Goal: Information Seeking & Learning: Find specific fact

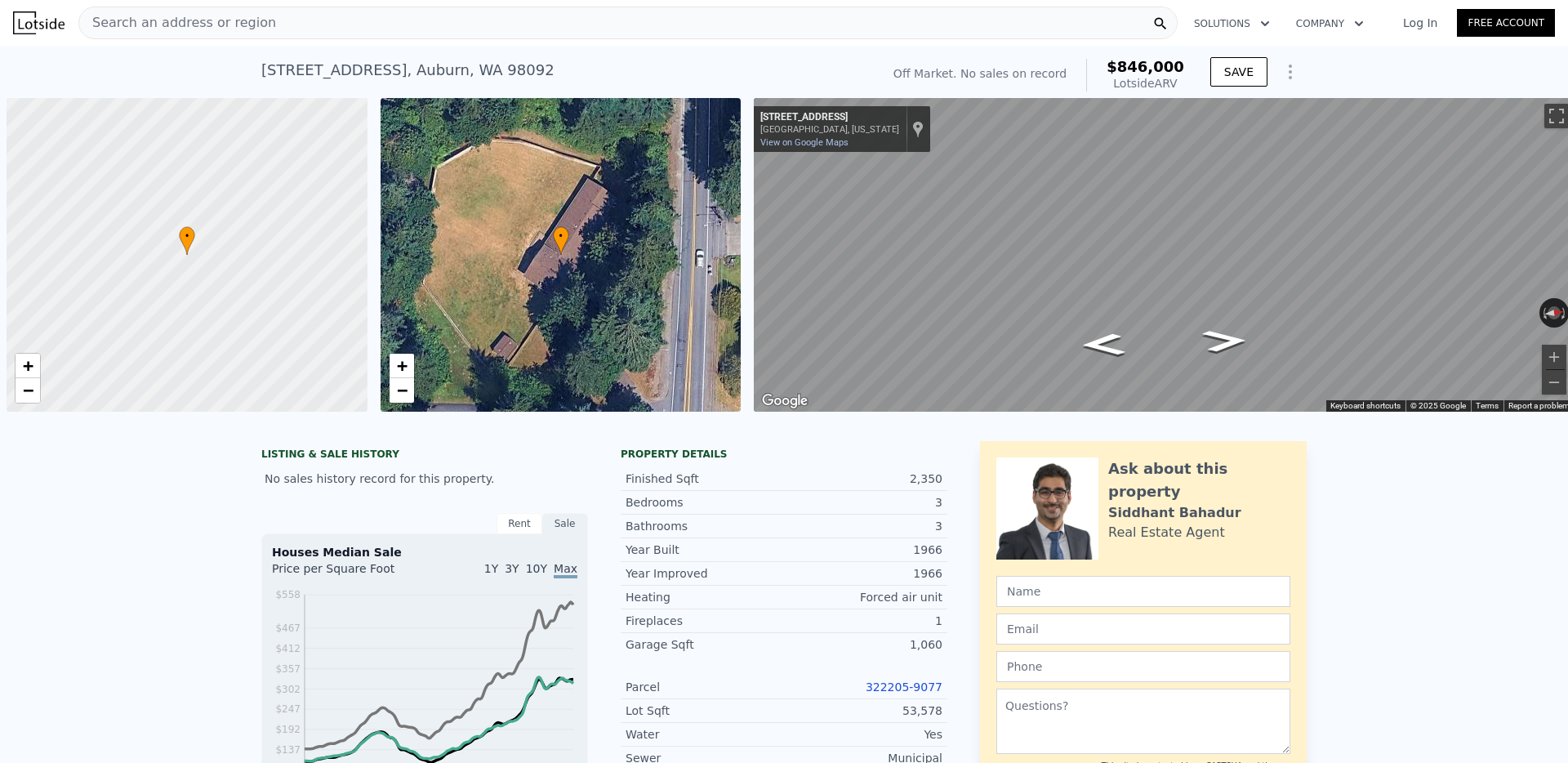
scroll to position [0, 7]
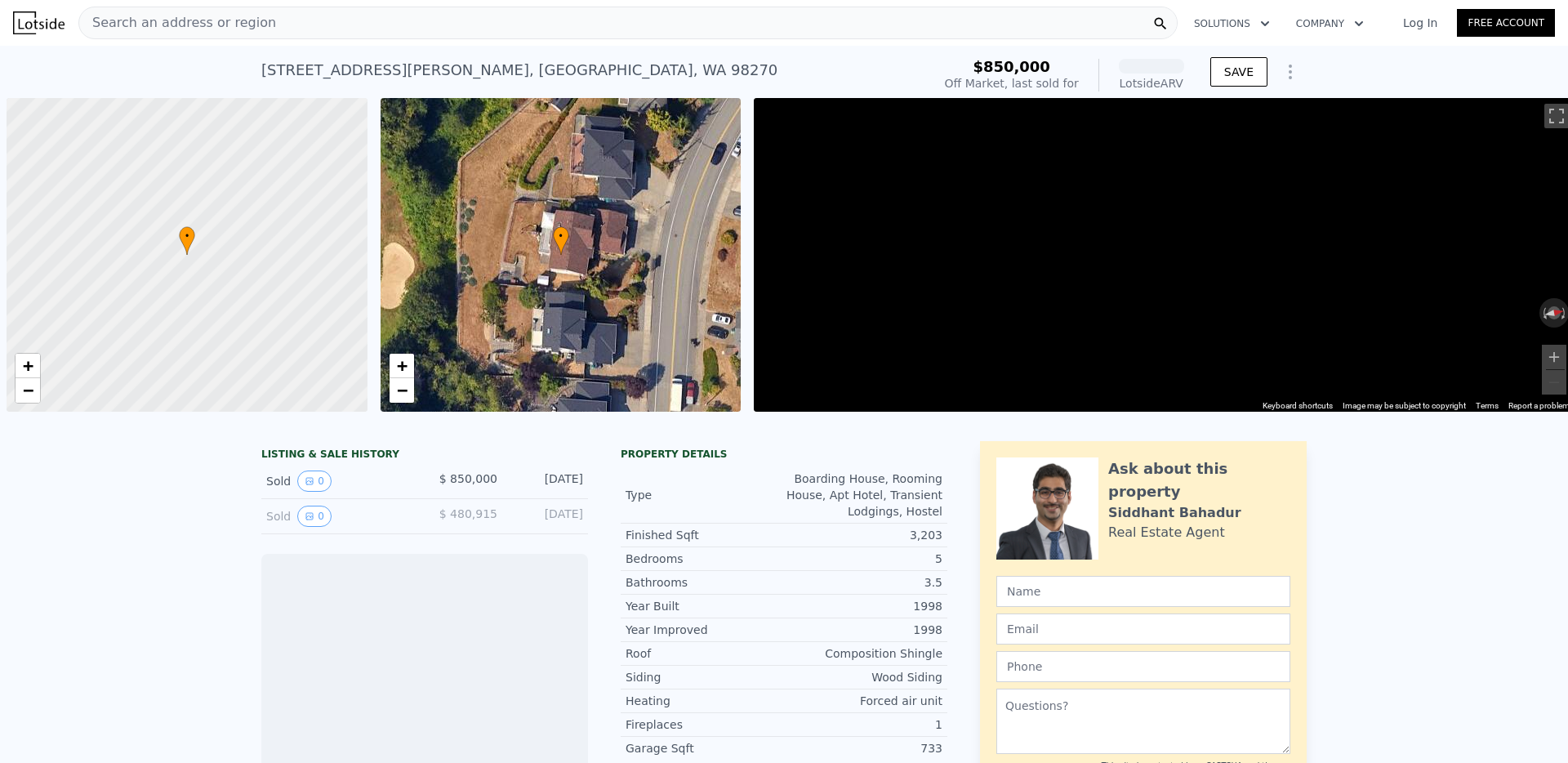
scroll to position [0, 7]
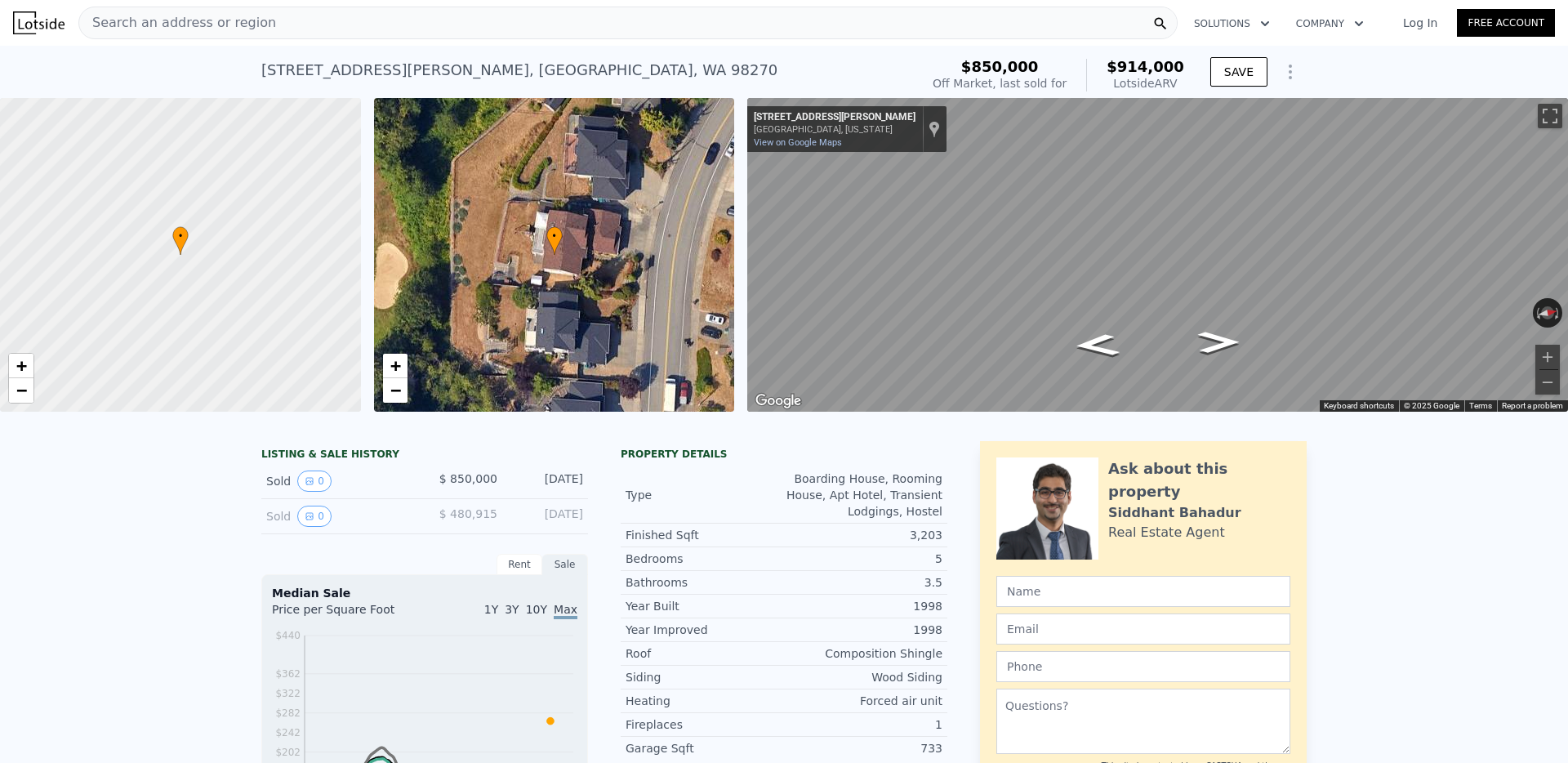
click at [590, 36] on div "Search an address or region" at bounding box center [628, 22] width 1099 height 33
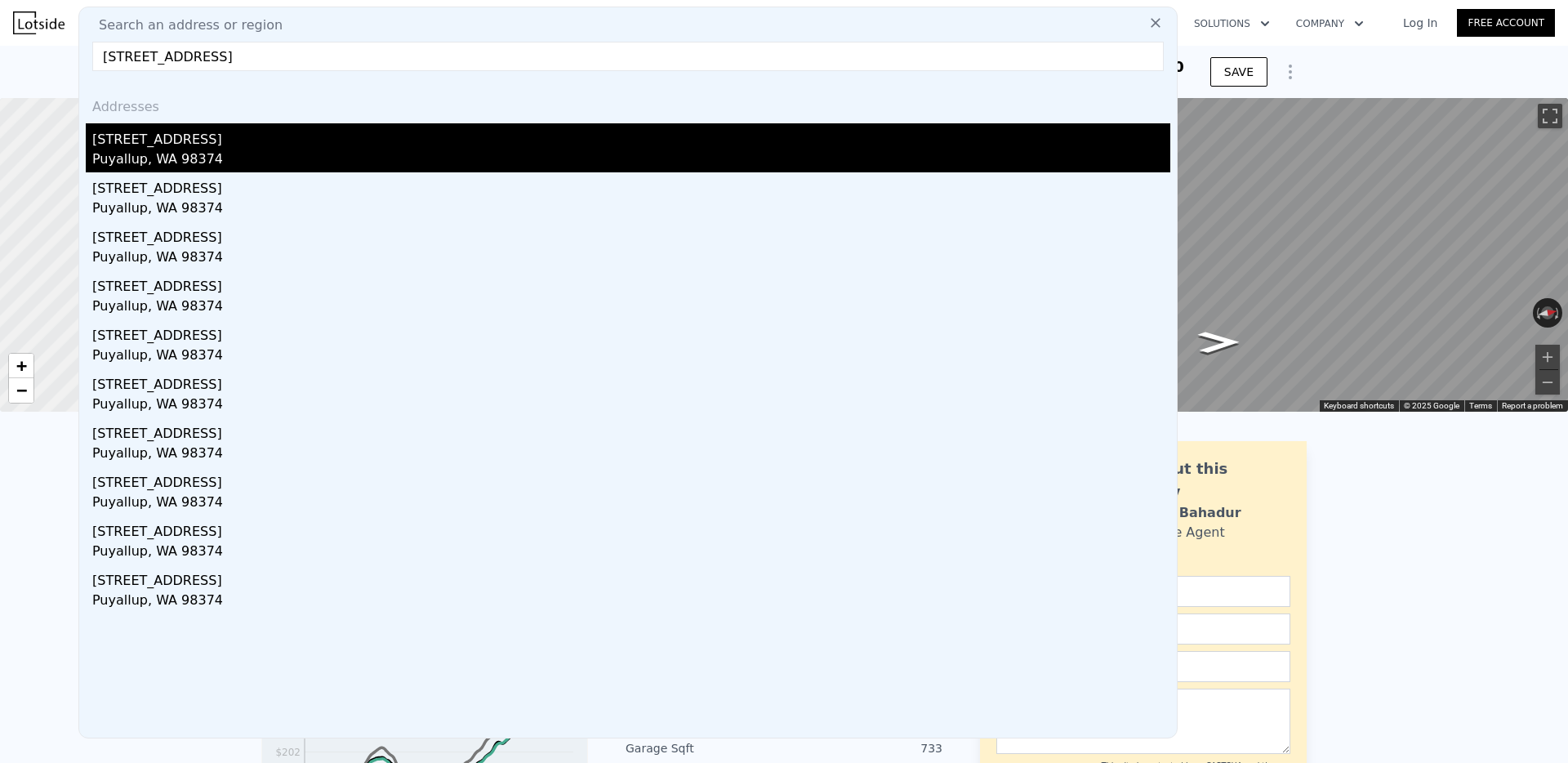
type input "[STREET_ADDRESS]"
click at [180, 155] on div "Puyallup, WA 98374" at bounding box center [631, 160] width 1078 height 23
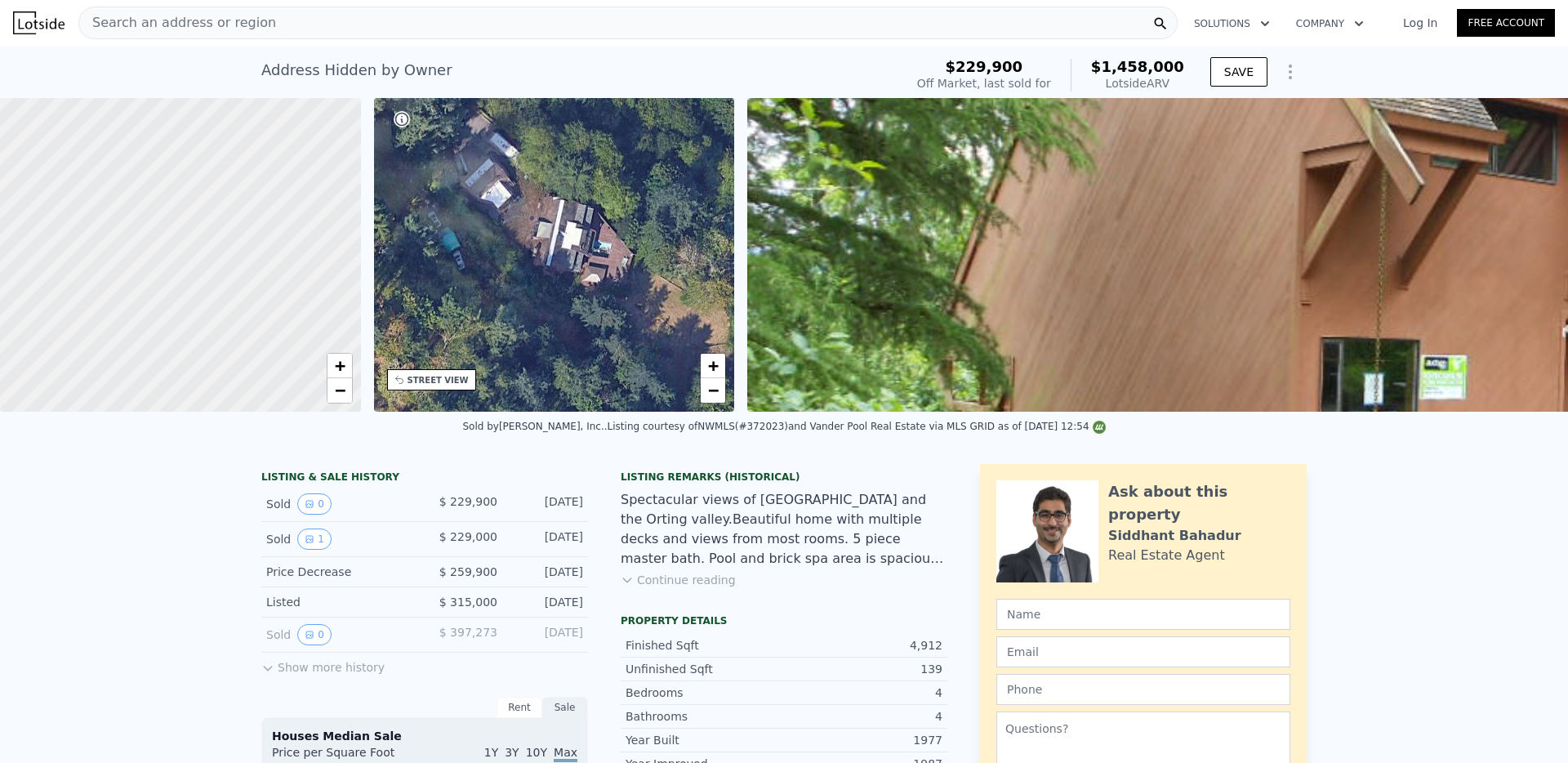
click at [667, 585] on button "Continue reading" at bounding box center [677, 580] width 115 height 17
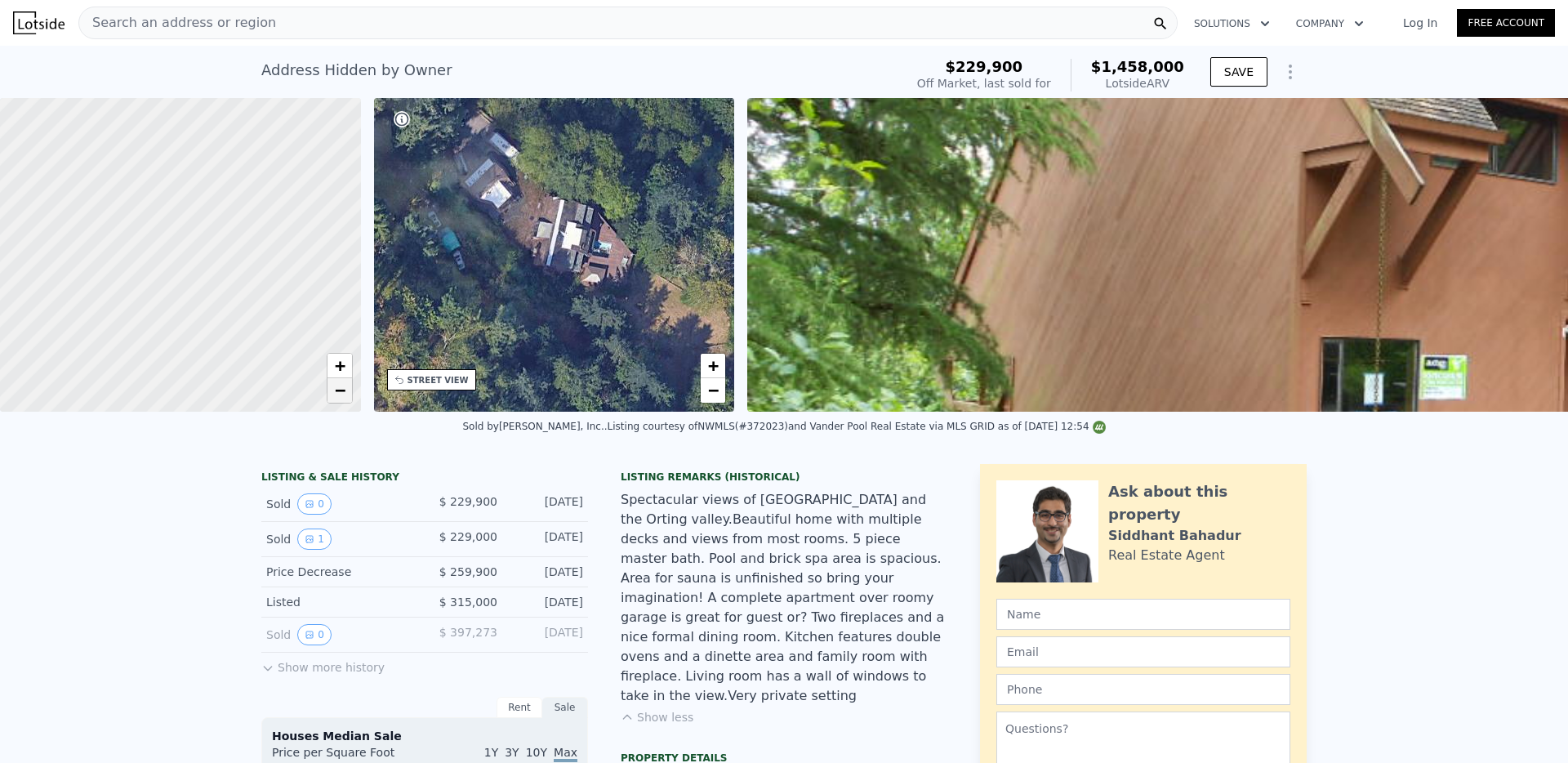
click at [339, 389] on span "−" at bounding box center [339, 390] width 10 height 21
click at [338, 355] on span "+" at bounding box center [339, 366] width 10 height 21
click at [667, 709] on button "Show less" at bounding box center [657, 717] width 73 height 17
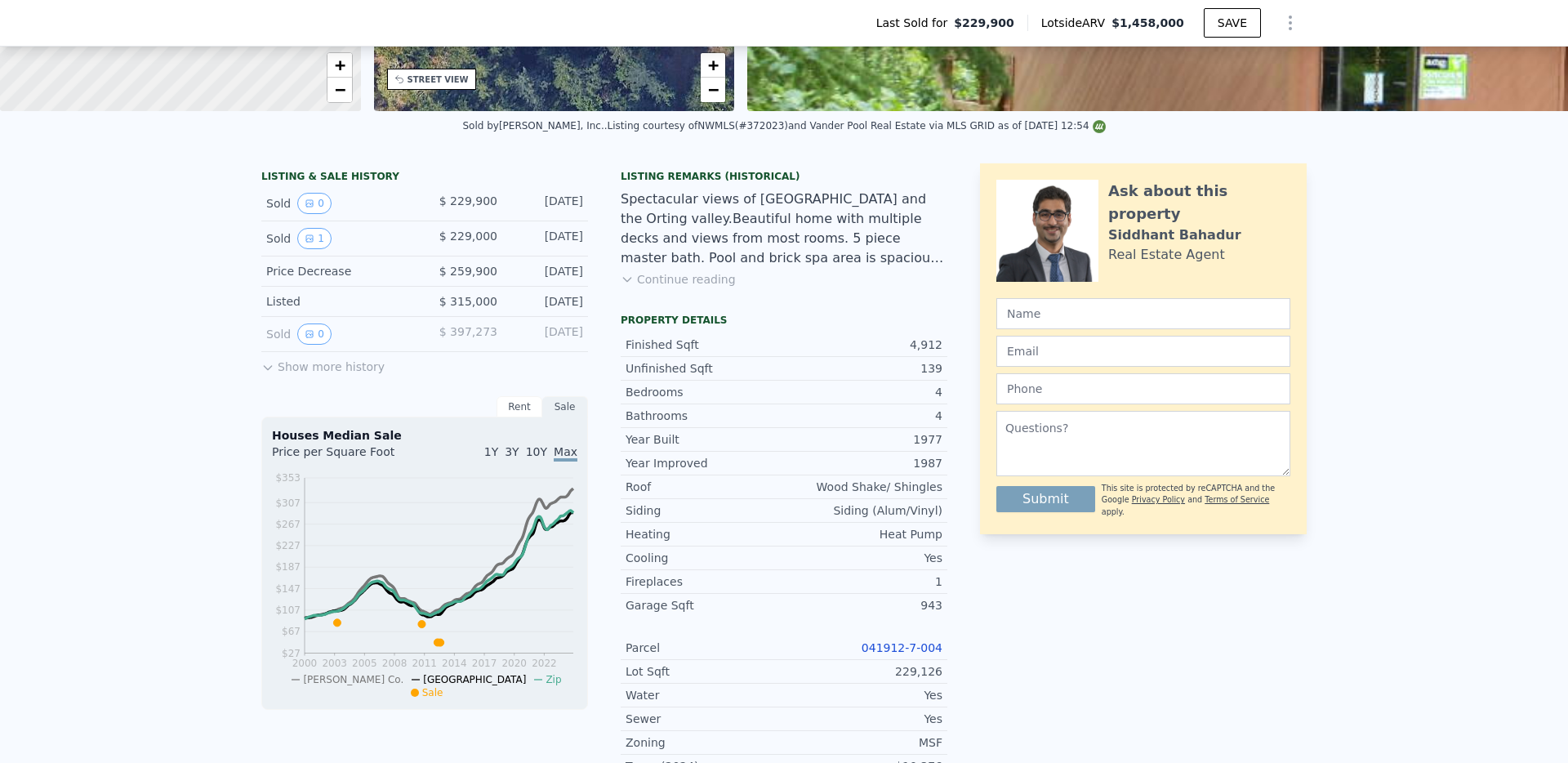
scroll to position [299, 0]
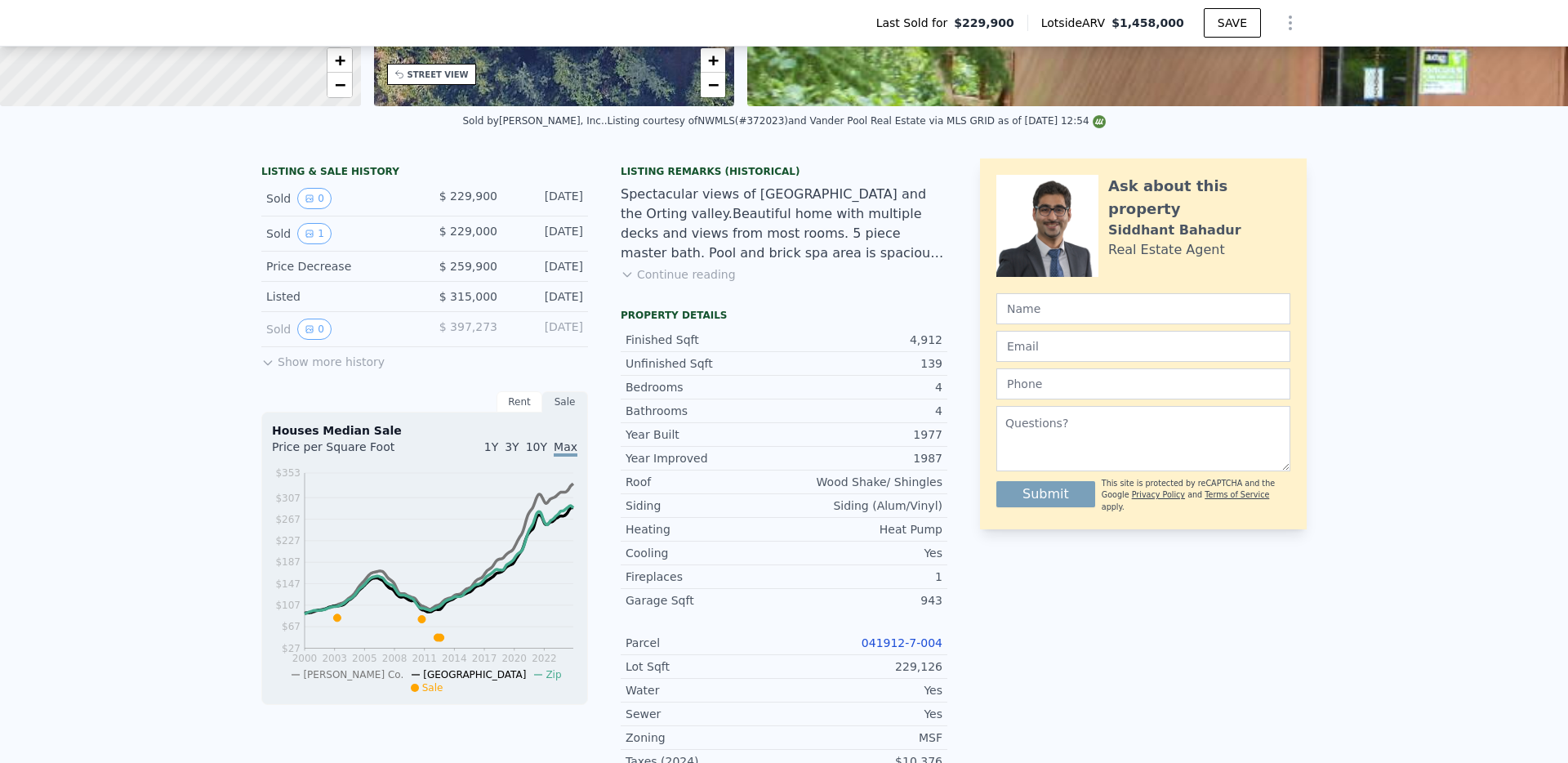
click at [882, 638] on link "041912-7-004" at bounding box center [902, 643] width 81 height 13
drag, startPoint x: 857, startPoint y: 639, endPoint x: 955, endPoint y: 637, distance: 98.0
click at [955, 637] on div "LISTING & SALE HISTORY Sold 0 $ 229,900 [DATE] Sold 1 $ 229,000 [DATE] Price De…" at bounding box center [784, 657] width 1046 height 996
copy link "041912-7-004"
